Goal: Task Accomplishment & Management: Use online tool/utility

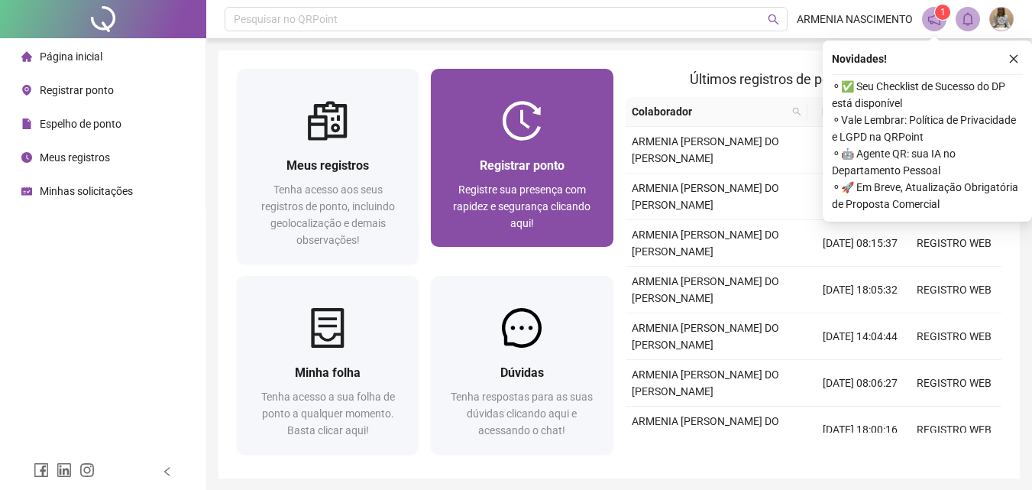
click at [541, 145] on div "Registrar ponto Registre sua presença com rapidez e segurança clicando aqui!" at bounding box center [522, 194] width 182 height 106
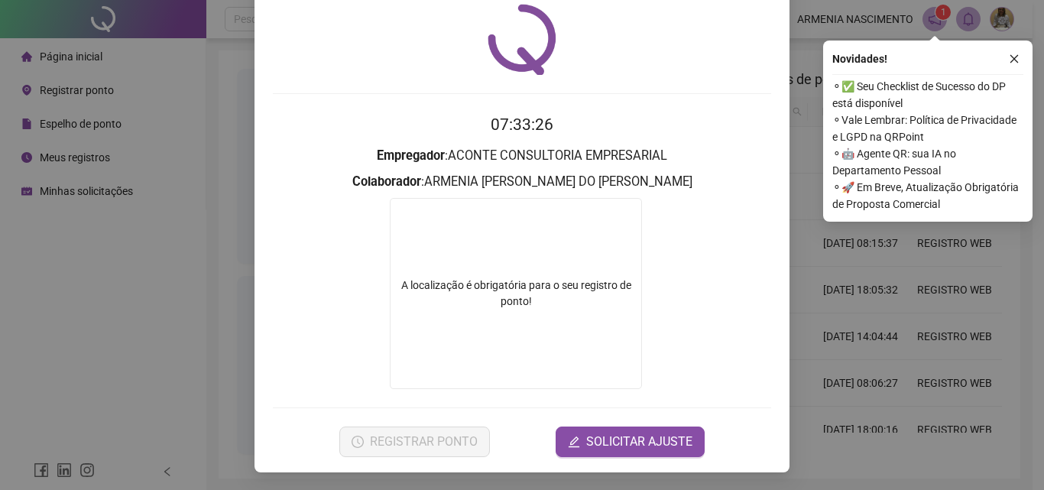
scroll to position [52, 0]
click at [1015, 60] on icon "close" at bounding box center [1014, 58] width 11 height 11
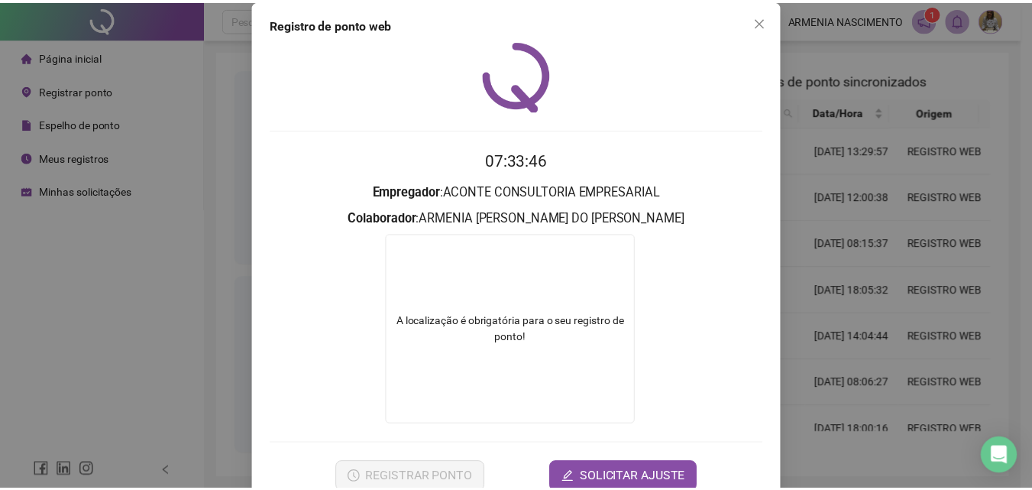
scroll to position [0, 0]
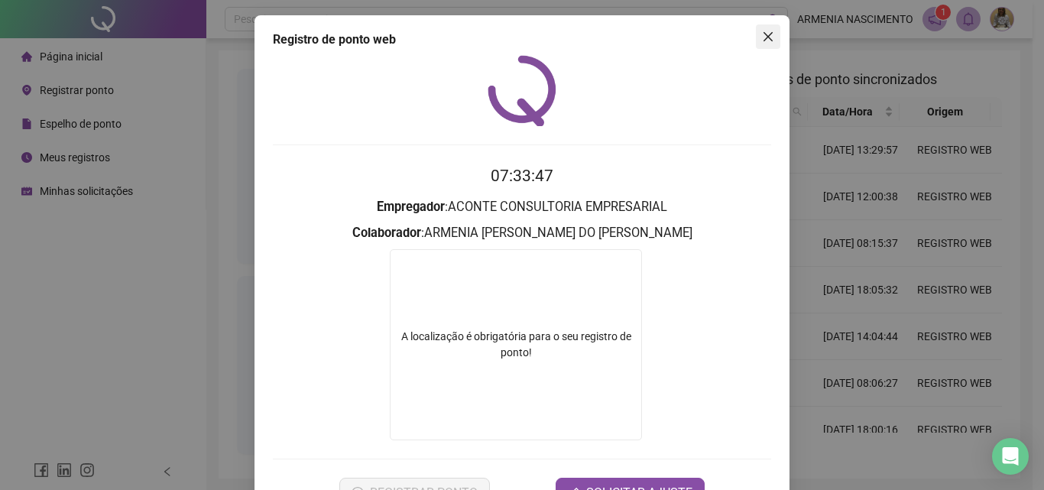
click at [765, 38] on icon "close" at bounding box center [768, 37] width 12 height 12
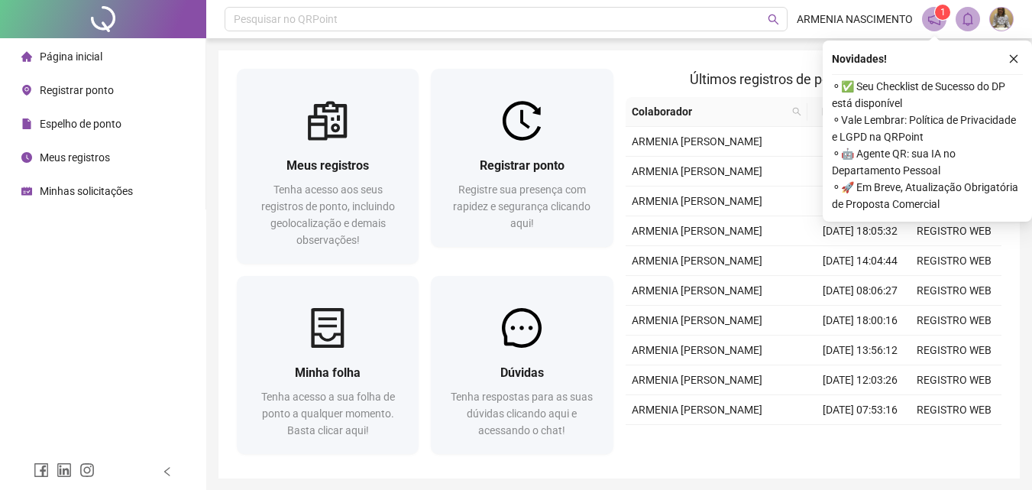
click at [73, 93] on span "Registrar ponto" at bounding box center [77, 90] width 74 height 12
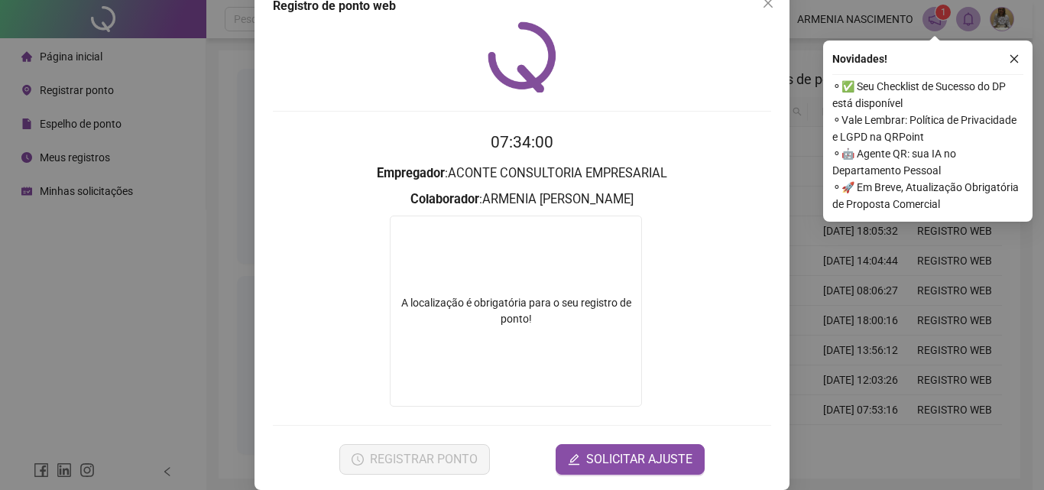
scroll to position [52, 0]
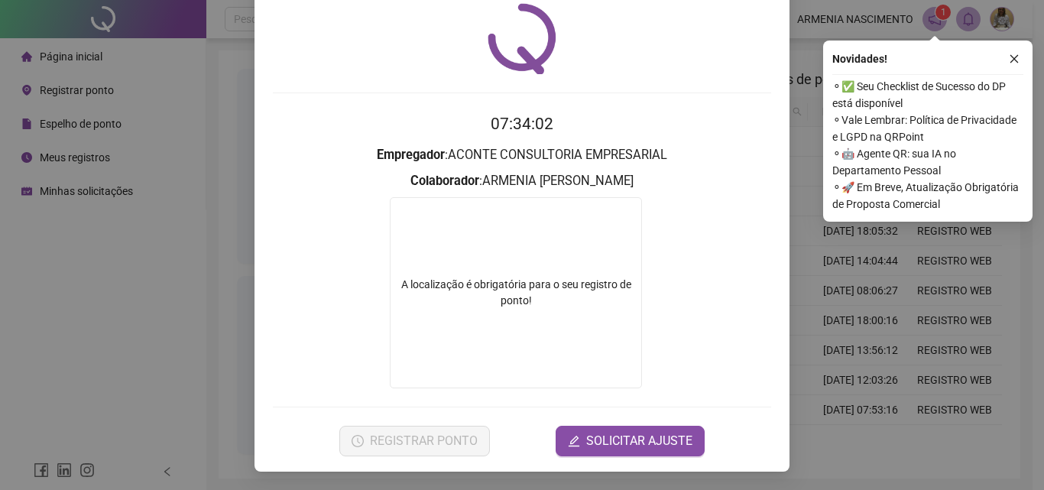
click at [537, 301] on div "A localização é obrigatória para o seu registro de ponto!" at bounding box center [515, 293] width 251 height 32
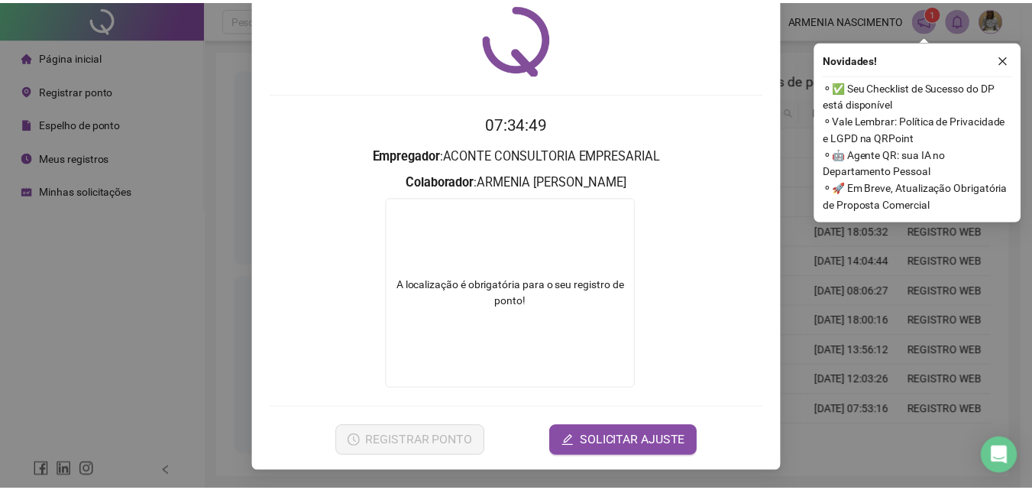
scroll to position [0, 0]
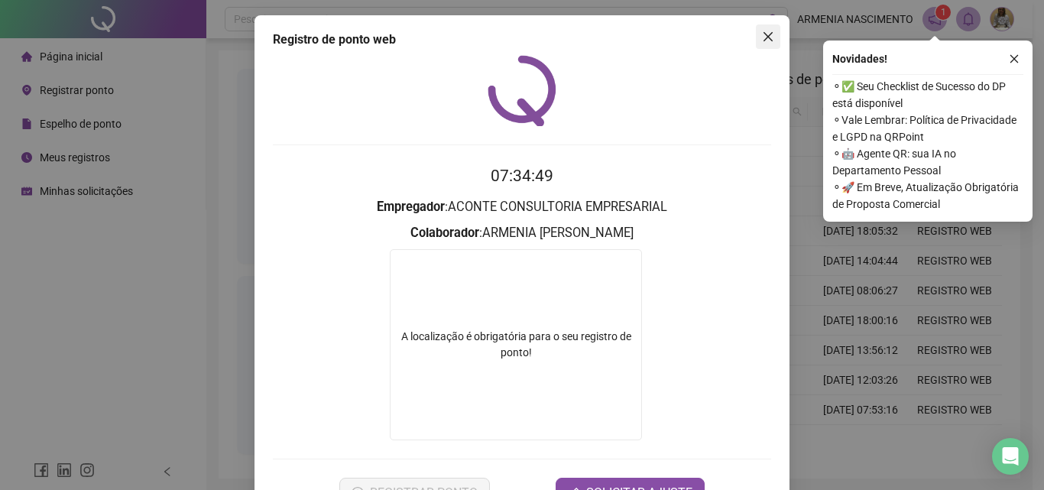
click at [762, 33] on icon "close" at bounding box center [768, 37] width 12 height 12
